Goal: Complete application form

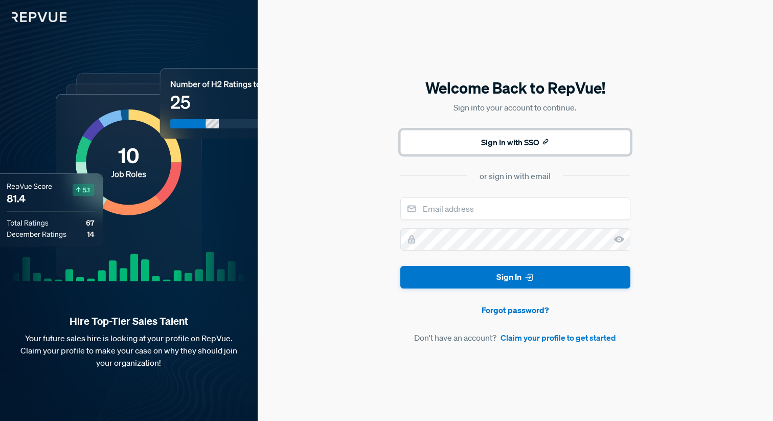
click at [521, 144] on button "Sign In with SSO" at bounding box center [515, 142] width 230 height 25
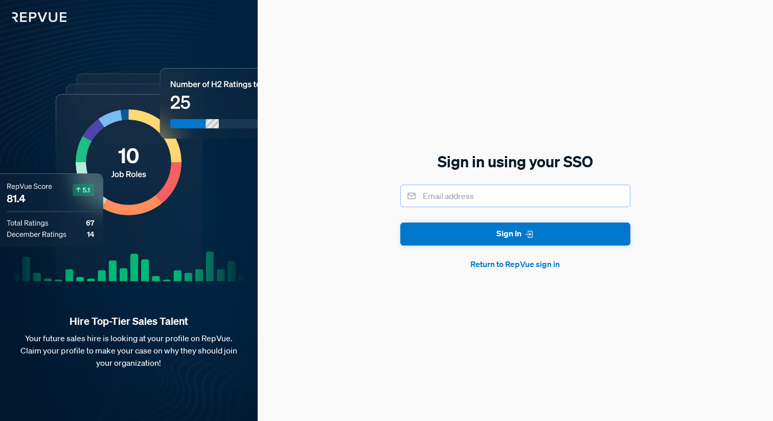
click at [477, 197] on input "email" at bounding box center [515, 195] width 230 height 22
type input "[PERSON_NAME][EMAIL_ADDRESS][DOMAIN_NAME]"
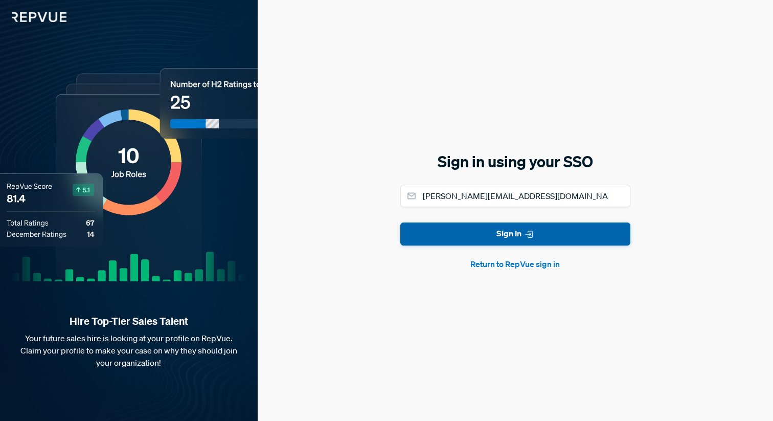
click at [491, 238] on button "Sign In" at bounding box center [515, 233] width 230 height 23
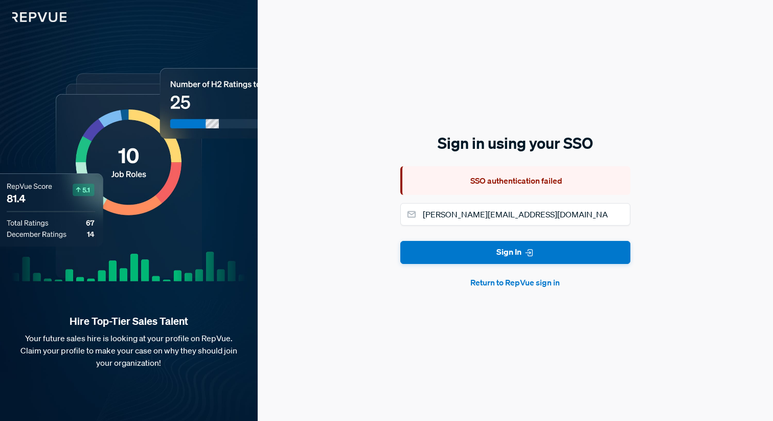
click at [513, 283] on button "Return to RepVue sign in" at bounding box center [515, 282] width 230 height 12
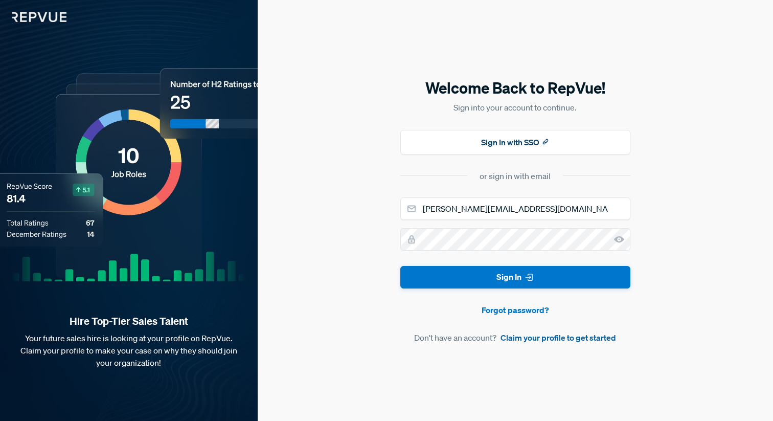
click at [567, 338] on link "Claim your profile to get started" at bounding box center [558, 337] width 116 height 12
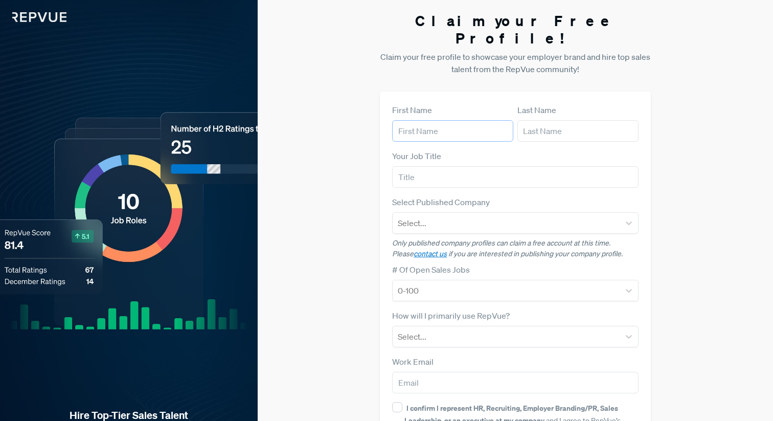
click at [449, 120] on input "text" at bounding box center [452, 130] width 121 height 21
type input "[PERSON_NAME]"
type input "Wadham"
click at [434, 166] on input "Enter" at bounding box center [515, 176] width 246 height 21
type input "Enterprise Account Executive"
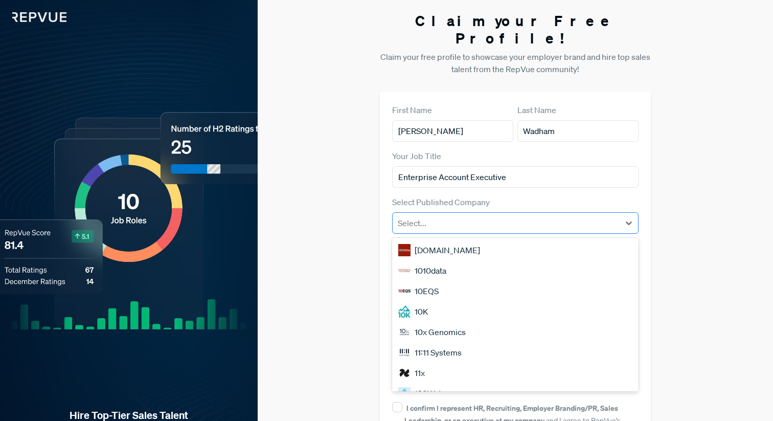
click at [457, 216] on div at bounding box center [506, 223] width 216 height 14
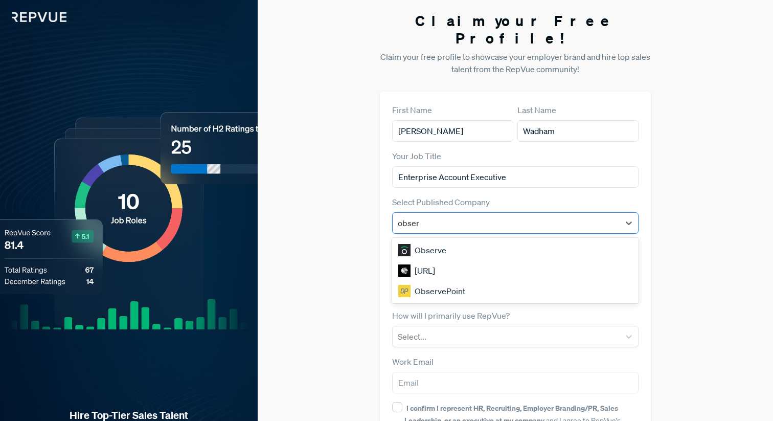
type input "Observe"
type input "[PERSON_NAME][EMAIL_ADDRESS][DOMAIN_NAME]"
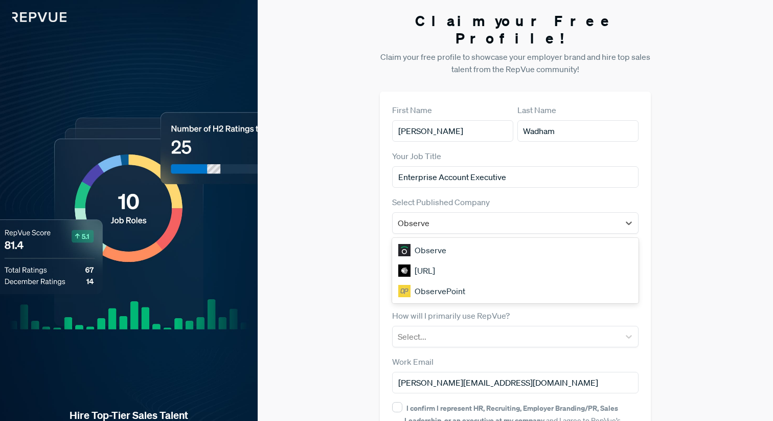
click at [455, 240] on div "Observe" at bounding box center [515, 250] width 246 height 20
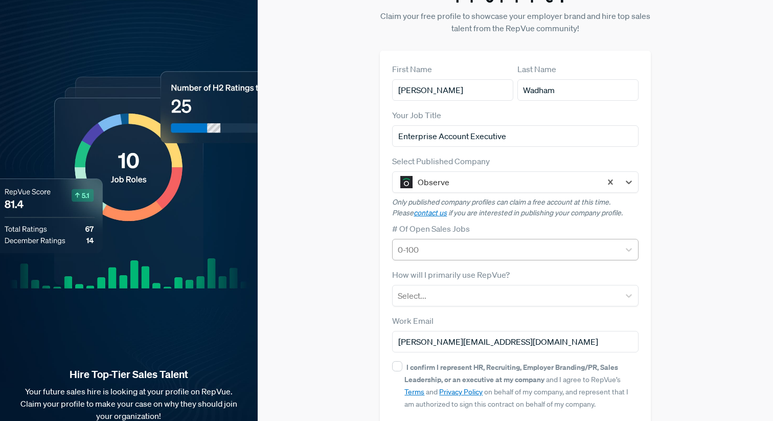
scroll to position [76, 0]
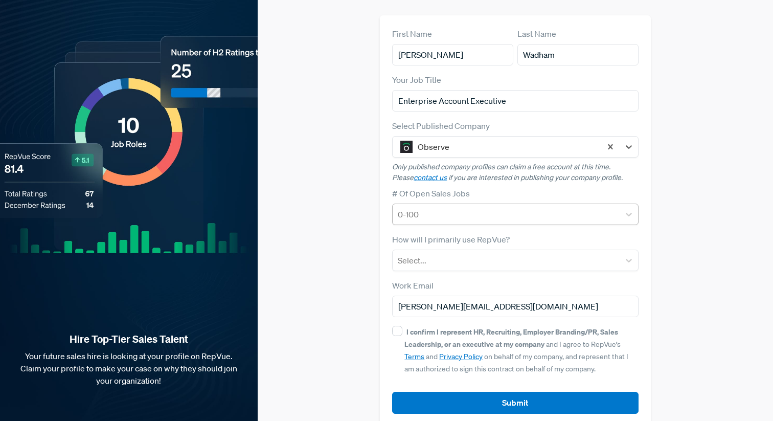
click at [489, 207] on div at bounding box center [506, 214] width 216 height 14
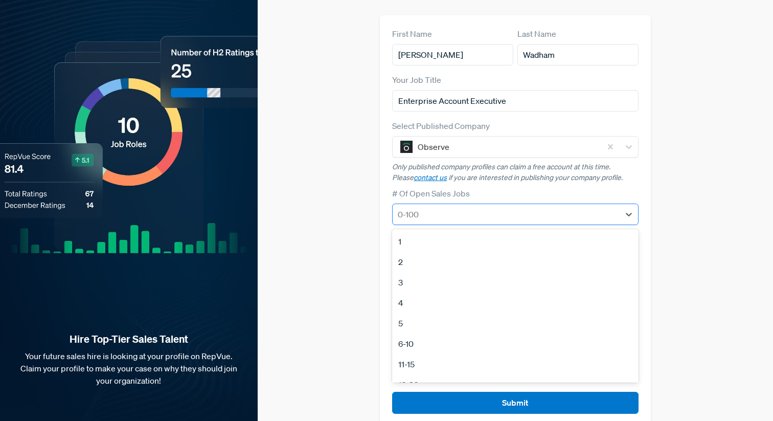
click at [489, 207] on div at bounding box center [506, 214] width 216 height 14
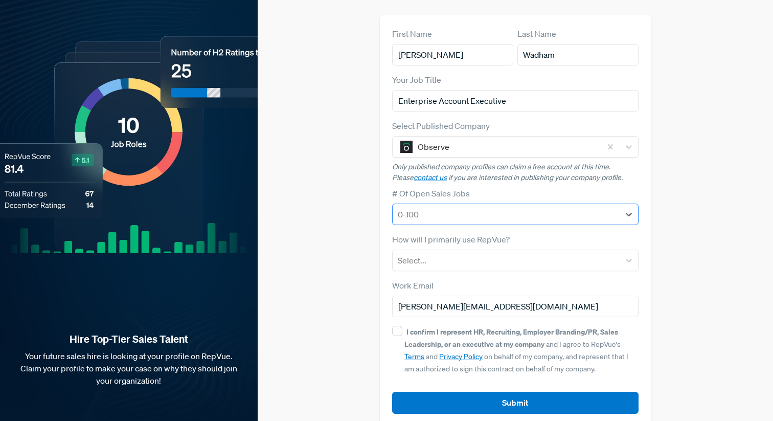
click at [489, 207] on div at bounding box center [506, 214] width 216 height 14
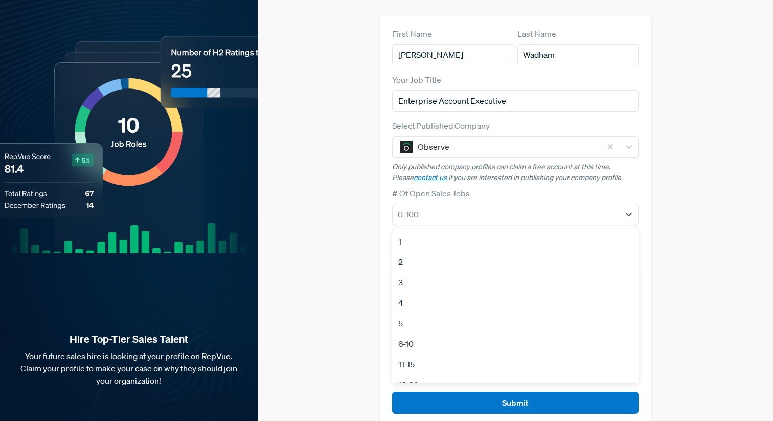
click at [412, 333] on div "6-10" at bounding box center [515, 343] width 246 height 20
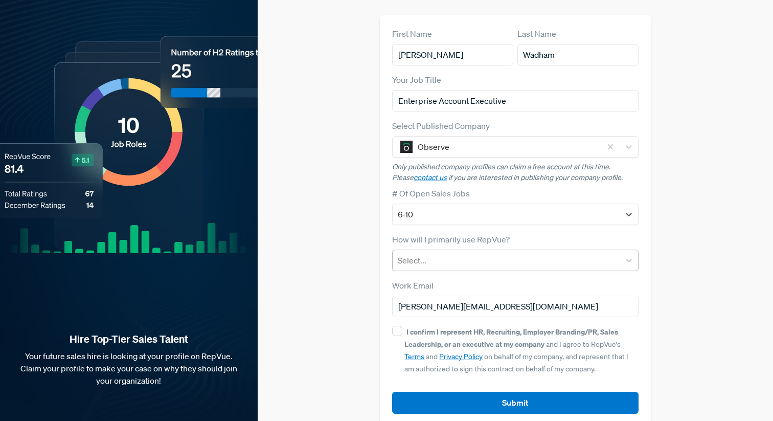
click at [459, 253] on div at bounding box center [506, 260] width 216 height 14
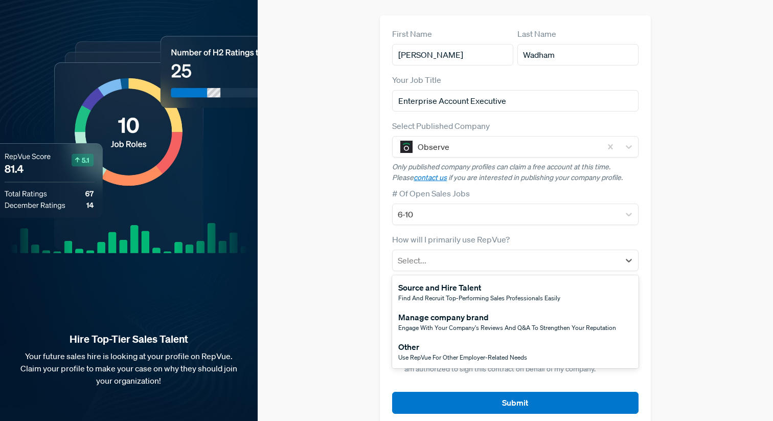
click at [518, 353] on span "Use RepVue for other employer-related needs" at bounding box center [462, 357] width 129 height 9
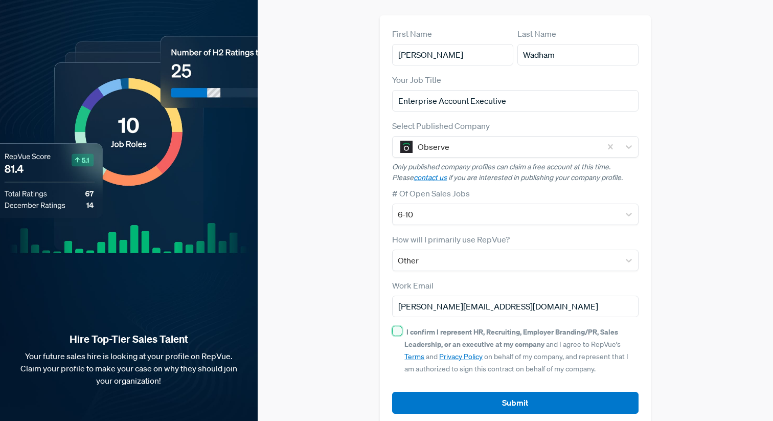
click at [398, 326] on input "I confirm I represent HR, Recruiting, Employer Branding/PR, Sales Leadership, o…" at bounding box center [397, 331] width 10 height 10
checkbox input "true"
